Goal: Task Accomplishment & Management: Manage account settings

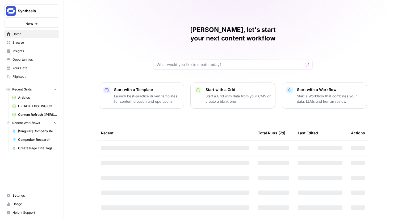
click at [31, 10] on span "Synthesia" at bounding box center [34, 10] width 32 height 5
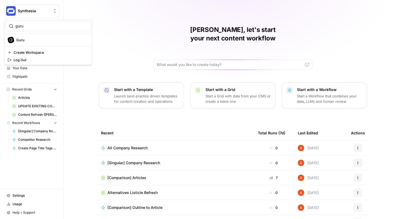
type input "guru"
click at [22, 39] on span "Guru" at bounding box center [51, 39] width 70 height 5
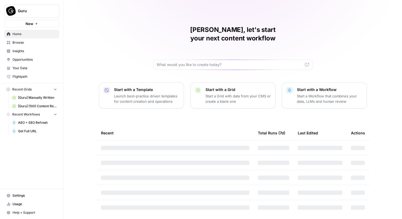
click at [20, 195] on span "Settings" at bounding box center [34, 195] width 44 height 5
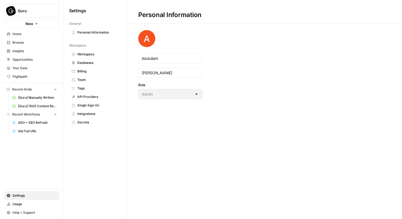
click at [92, 77] on span "Team" at bounding box center [98, 79] width 42 height 5
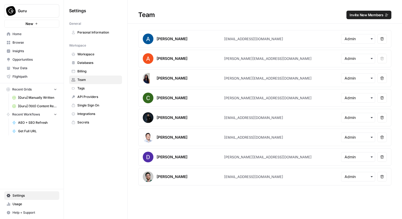
click at [373, 16] on span "Invite New Members" at bounding box center [367, 14] width 34 height 5
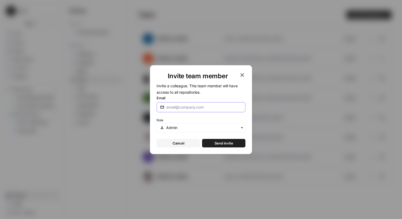
click at [239, 107] on body "Guru New Home Browse Insights Opportunities Your Data Flightpath Recent Grids […" at bounding box center [201, 109] width 402 height 219
paste input "dodwyer@getguru.com"
type input "dodwyer@getguru.com"
click at [224, 145] on span "Send invite" at bounding box center [224, 142] width 19 height 5
